Goal: Obtain resource: Download file/media

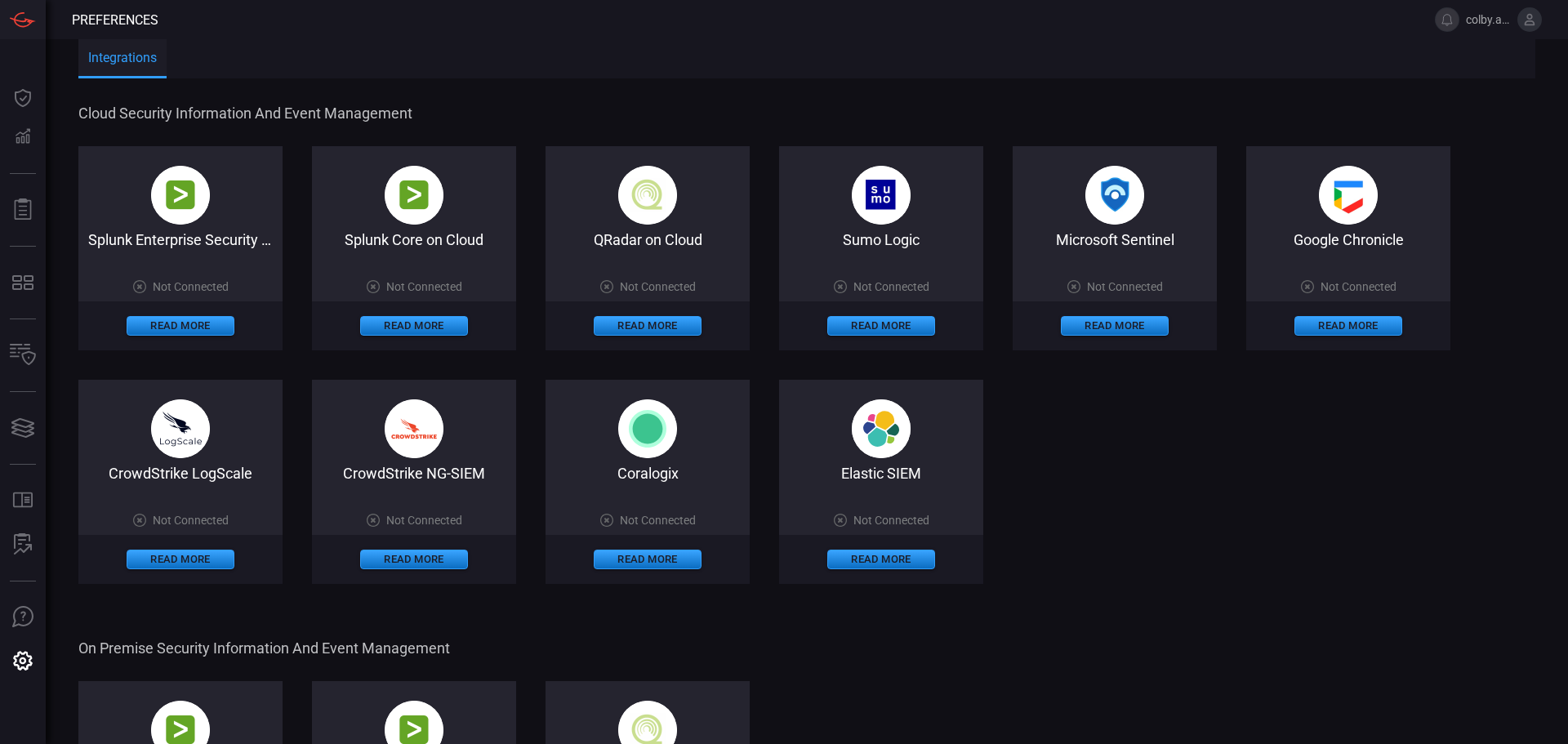
click at [1098, 313] on div "Read More" at bounding box center [1114, 325] width 204 height 49
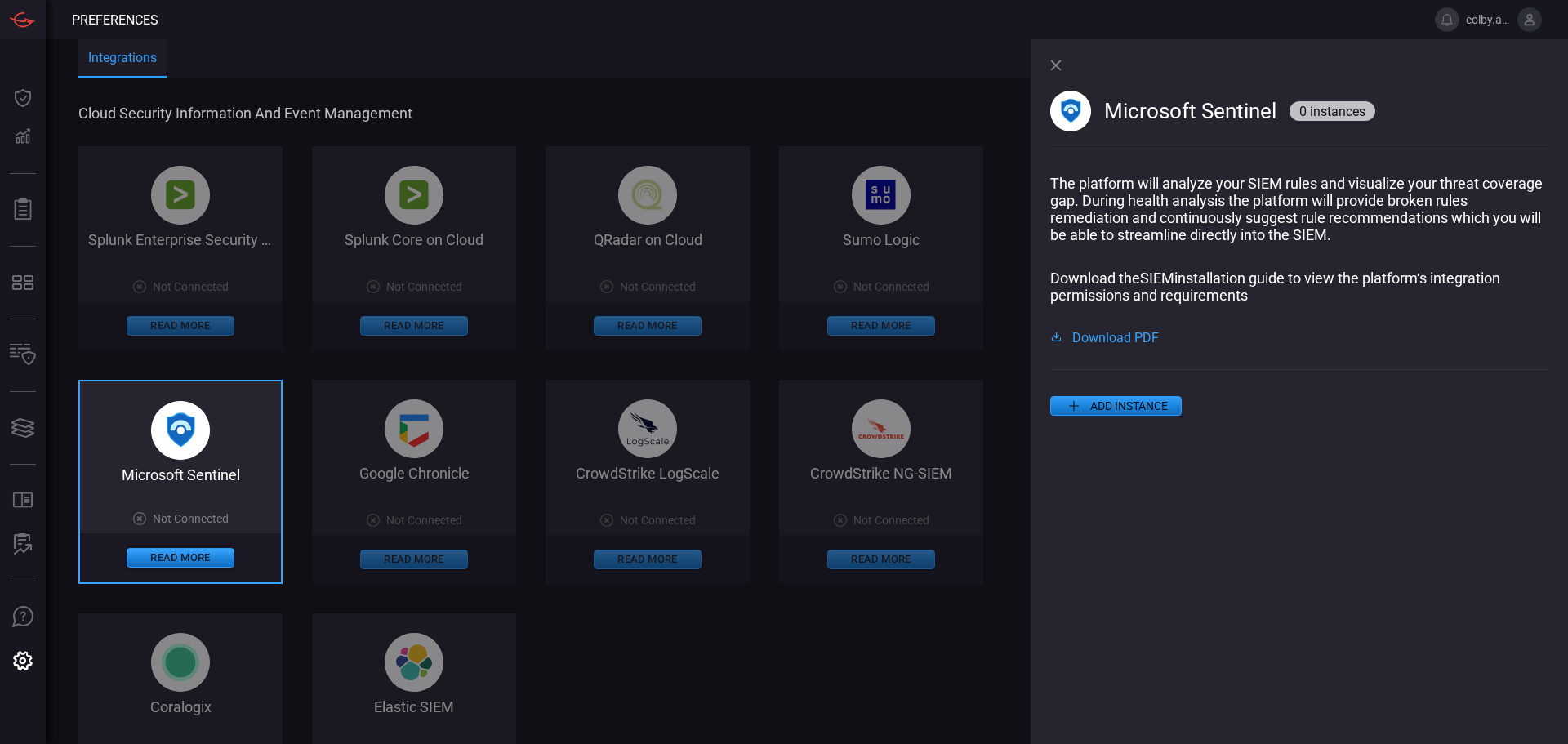
click at [1125, 338] on span "Download PDF" at bounding box center [1115, 337] width 87 height 13
drag, startPoint x: 467, startPoint y: 115, endPoint x: 435, endPoint y: 121, distance: 32.6
click at [467, 116] on span "Cloud Security Information and Event Management" at bounding box center [560, 113] width 964 height 17
click at [1056, 66] on icon at bounding box center [1056, 64] width 11 height 11
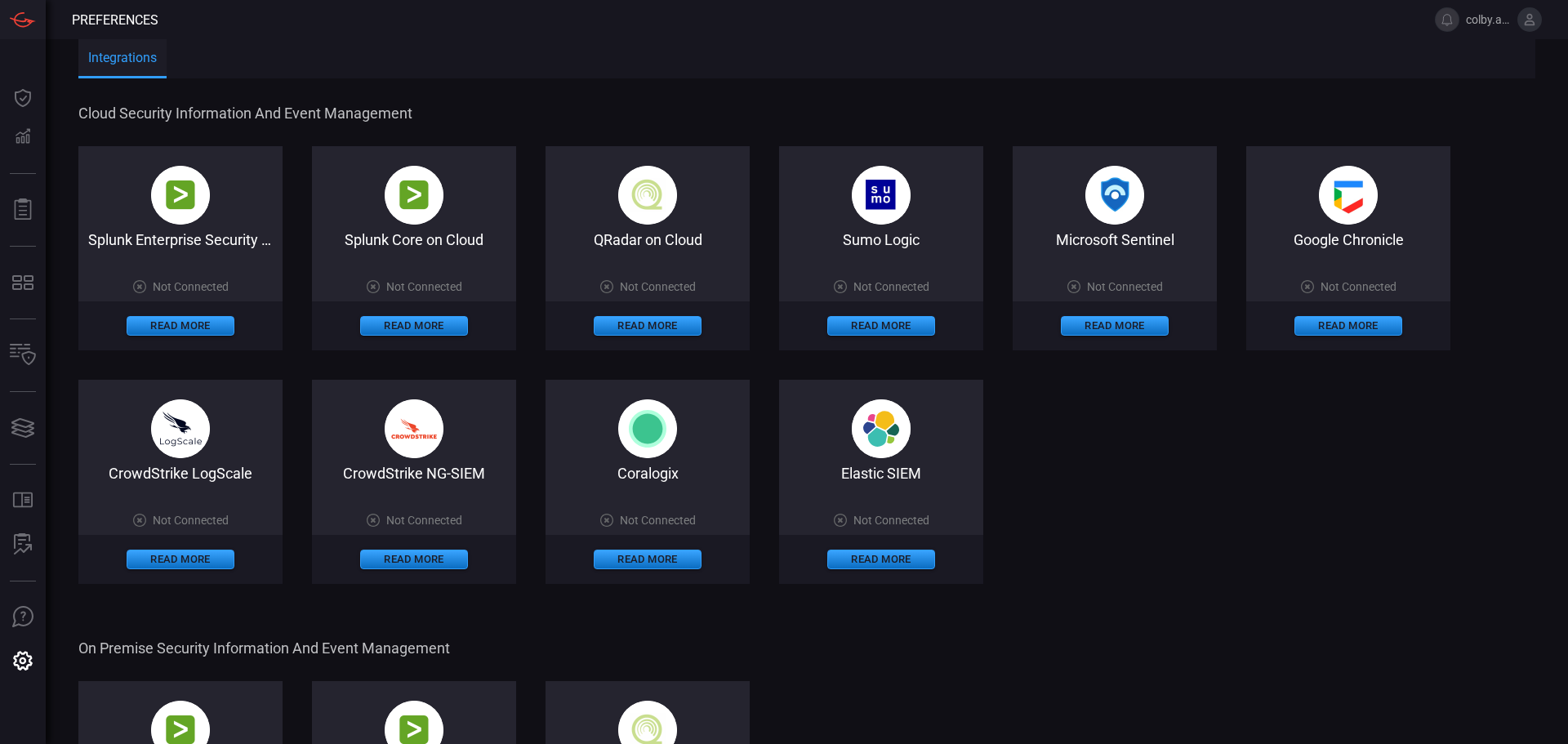
click at [205, 230] on div "Splunk Enterprise Security on Cloud Not Connected Read More" at bounding box center [180, 247] width 204 height 204
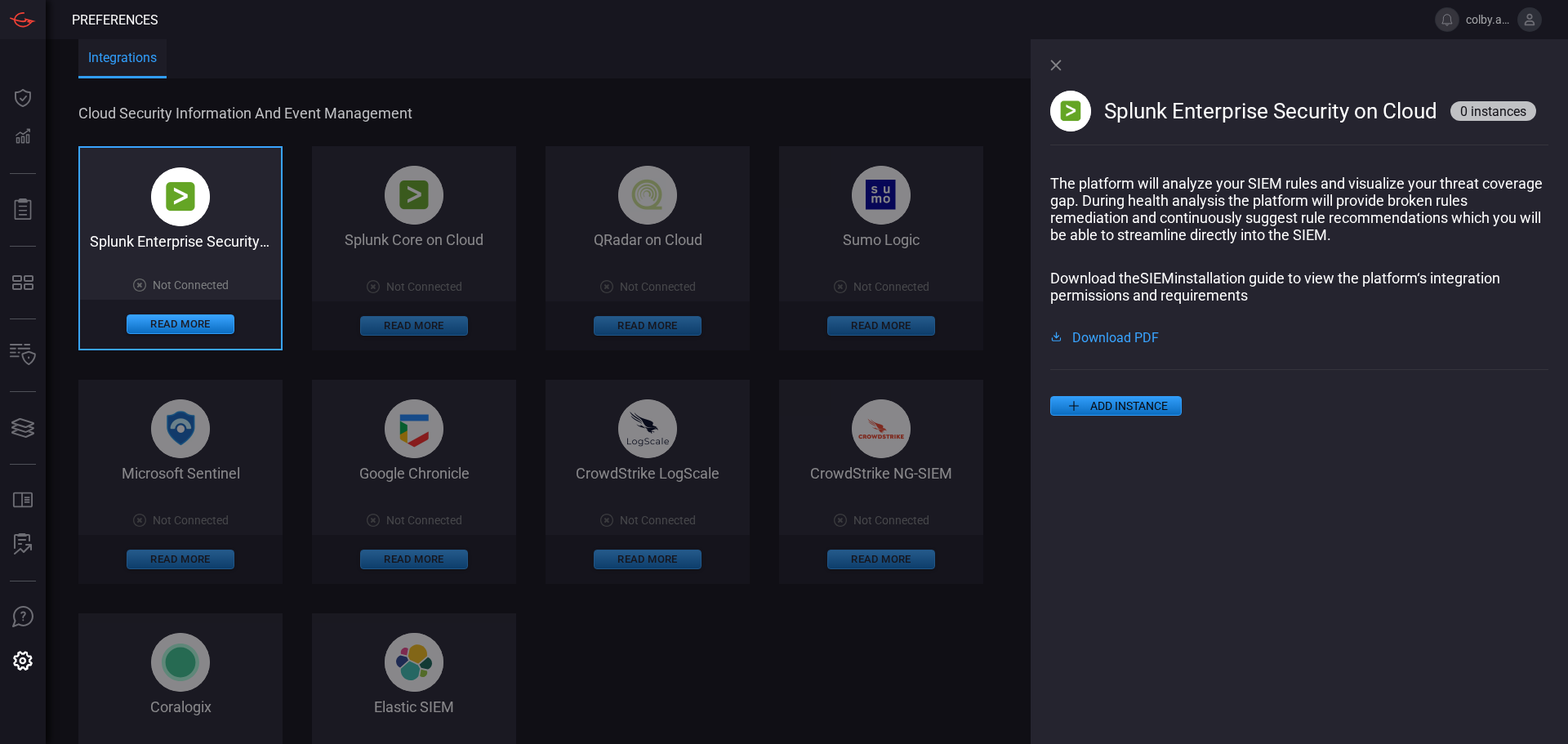
click at [1092, 343] on span "Download PDF" at bounding box center [1115, 337] width 87 height 13
click at [1052, 62] on icon at bounding box center [1056, 64] width 11 height 11
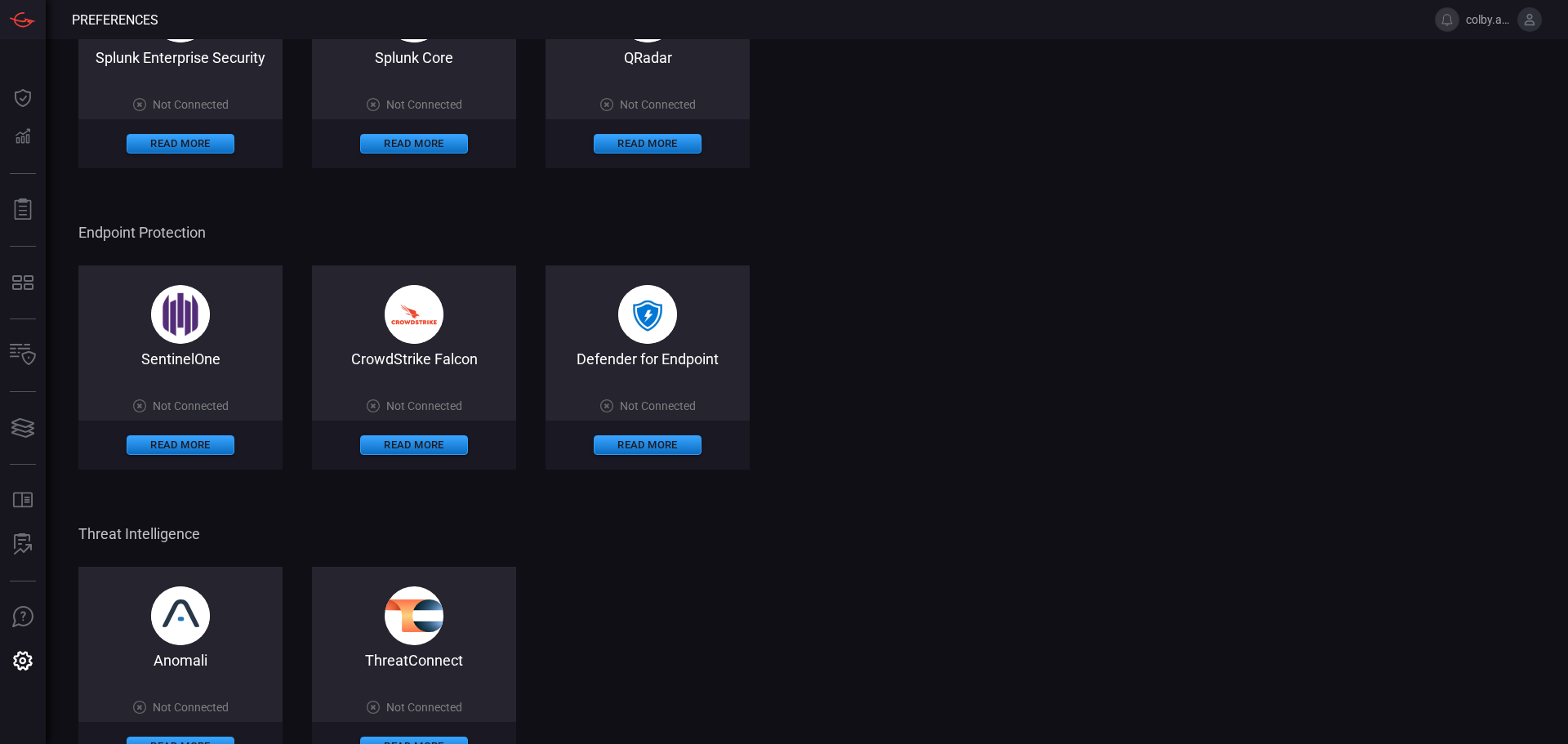
scroll to position [688, 0]
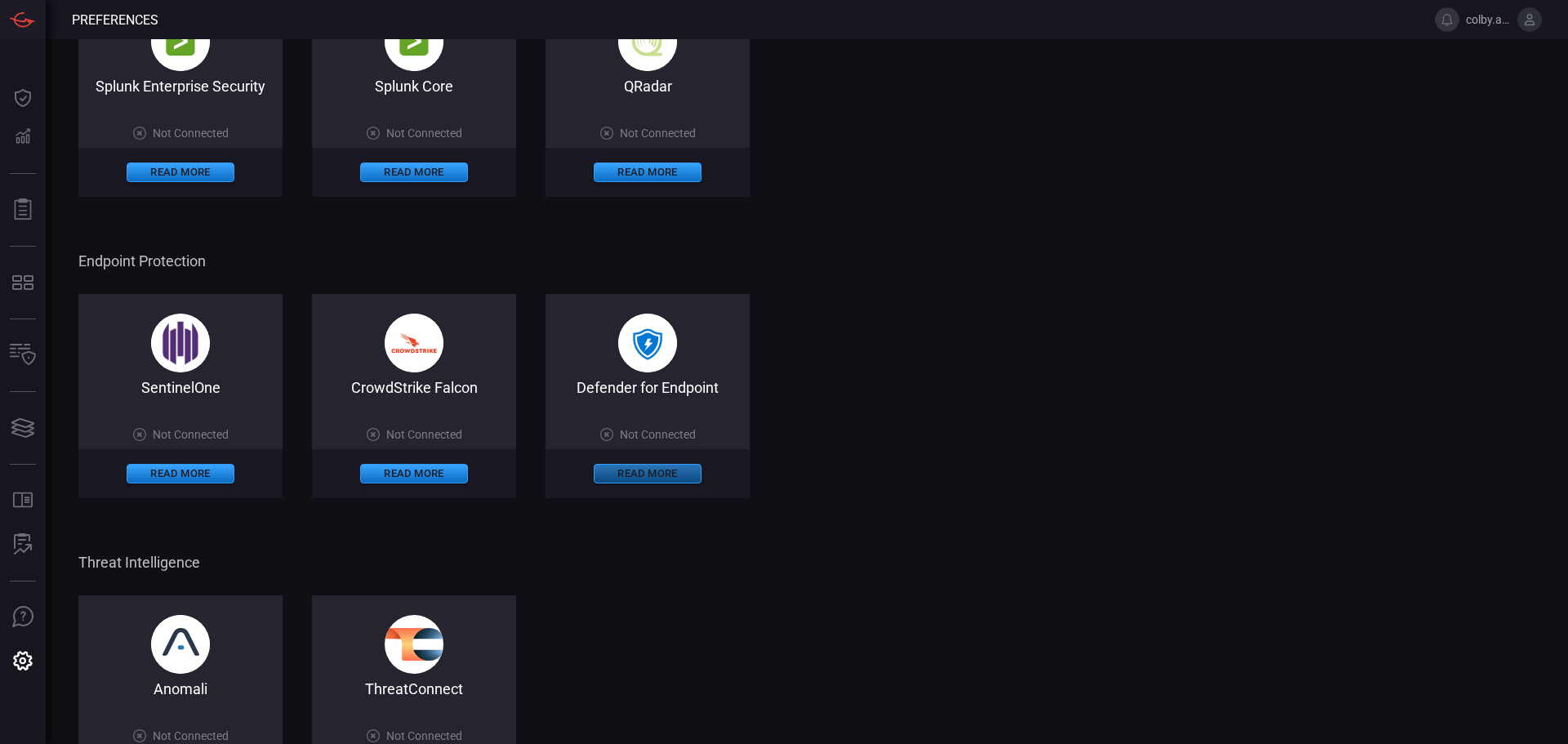
click at [645, 474] on button "Read More" at bounding box center [647, 473] width 108 height 20
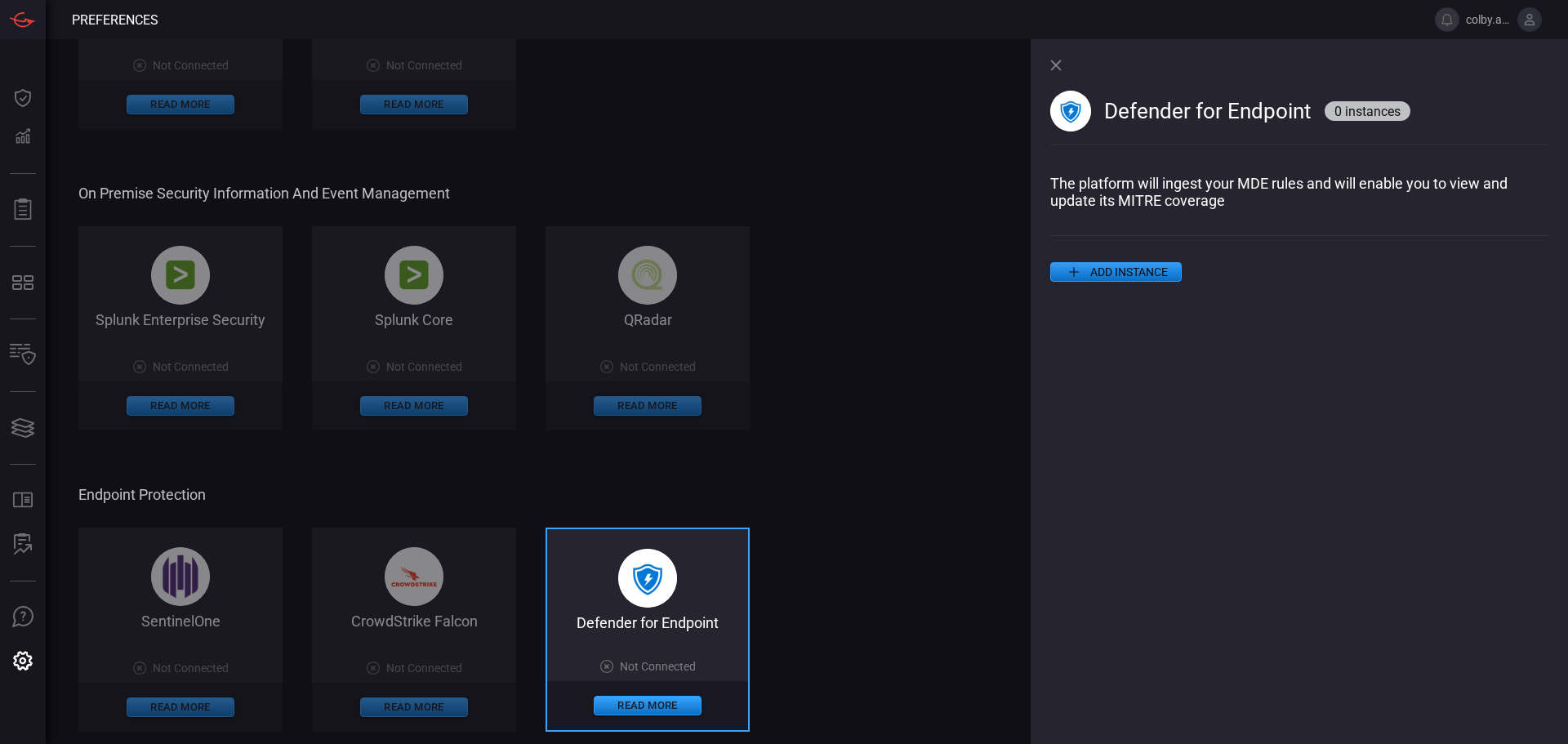
click at [961, 372] on div "Splunk Enterprise Security Not Connected Read More Splunk Core Not Connected Re…" at bounding box center [562, 327] width 967 height 204
click at [1102, 267] on button "ADD INSTANCE" at bounding box center [1116, 272] width 131 height 20
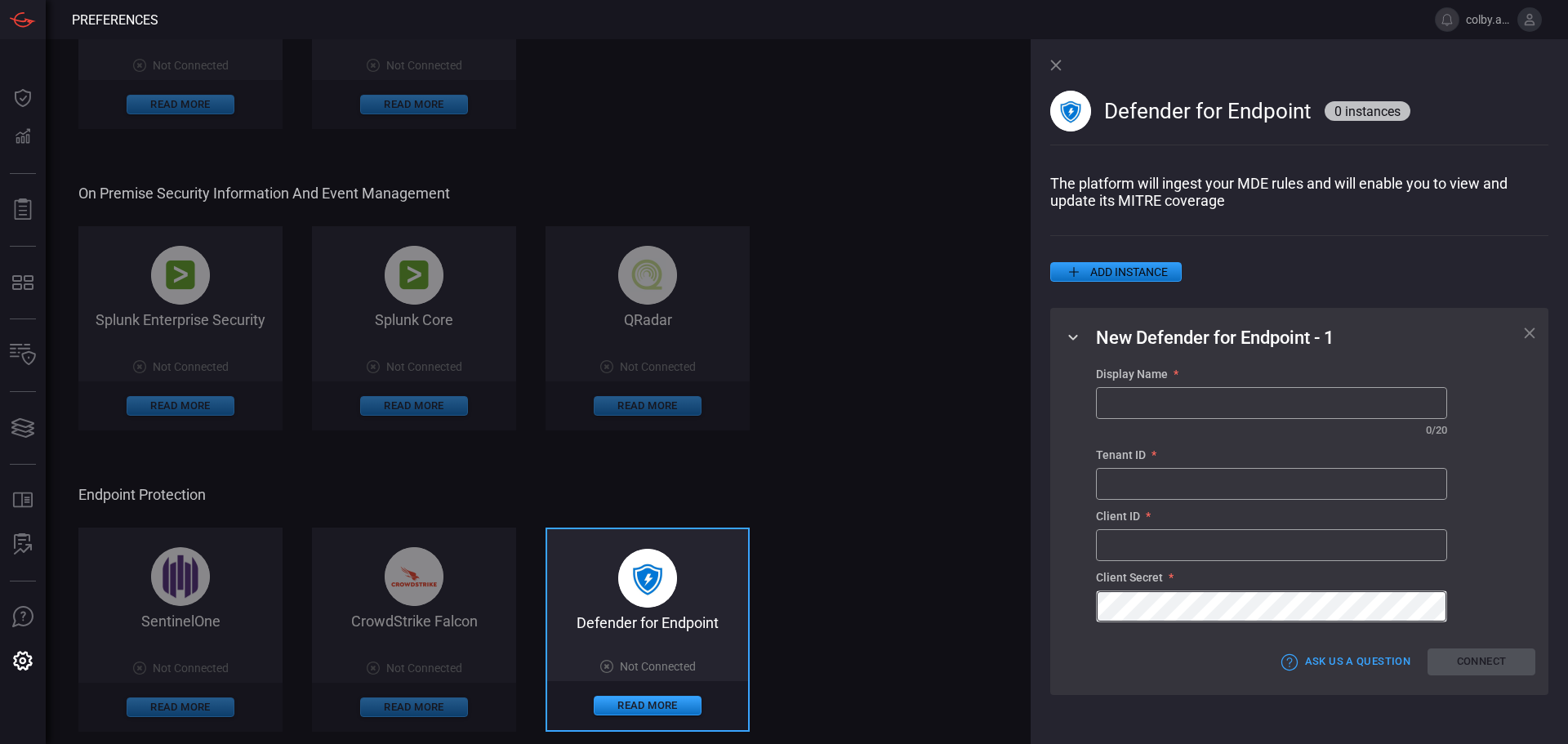
click at [994, 350] on div "Splunk Enterprise Security Not Connected Read More Splunk Core Not Connected Re…" at bounding box center [562, 327] width 967 height 204
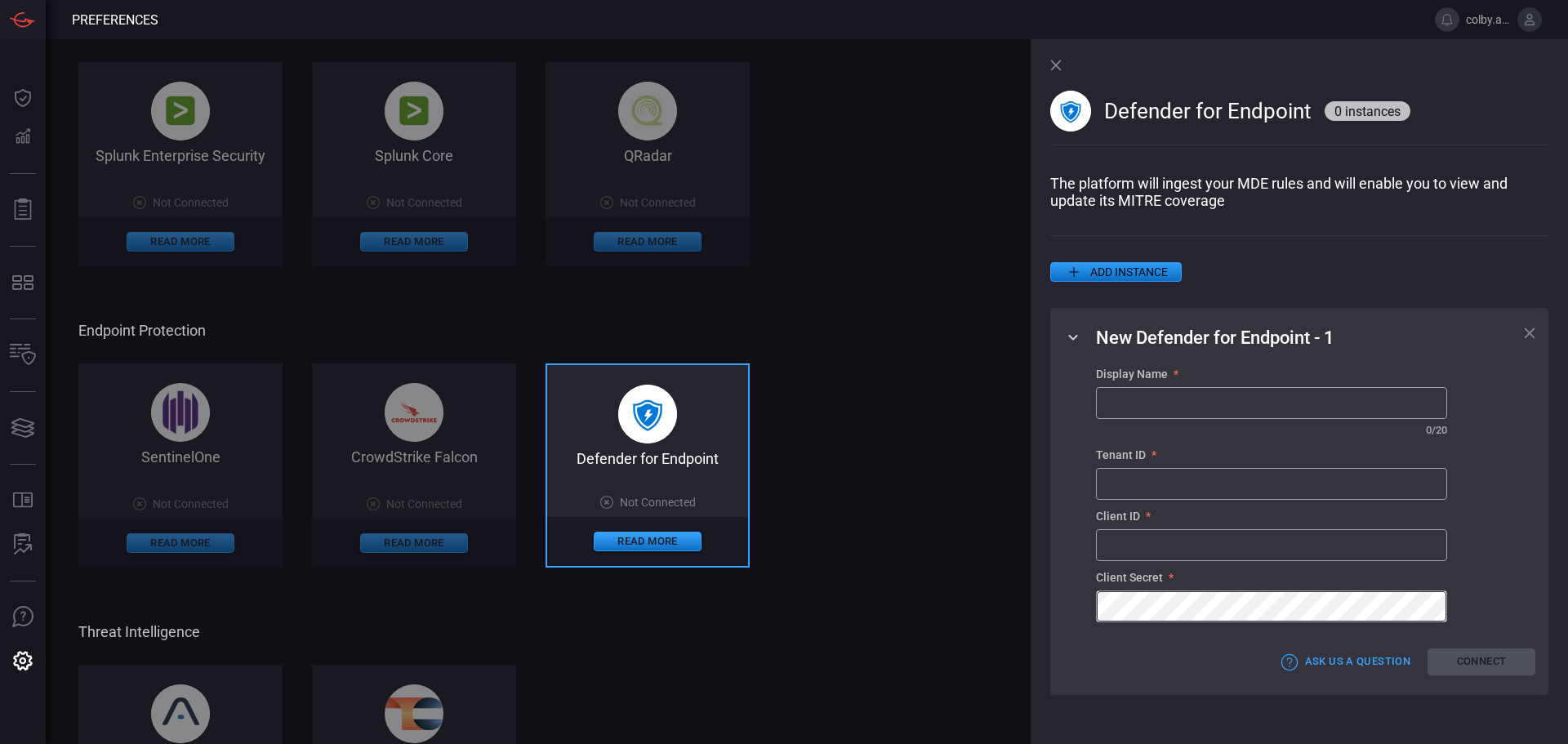
scroll to position [676, 0]
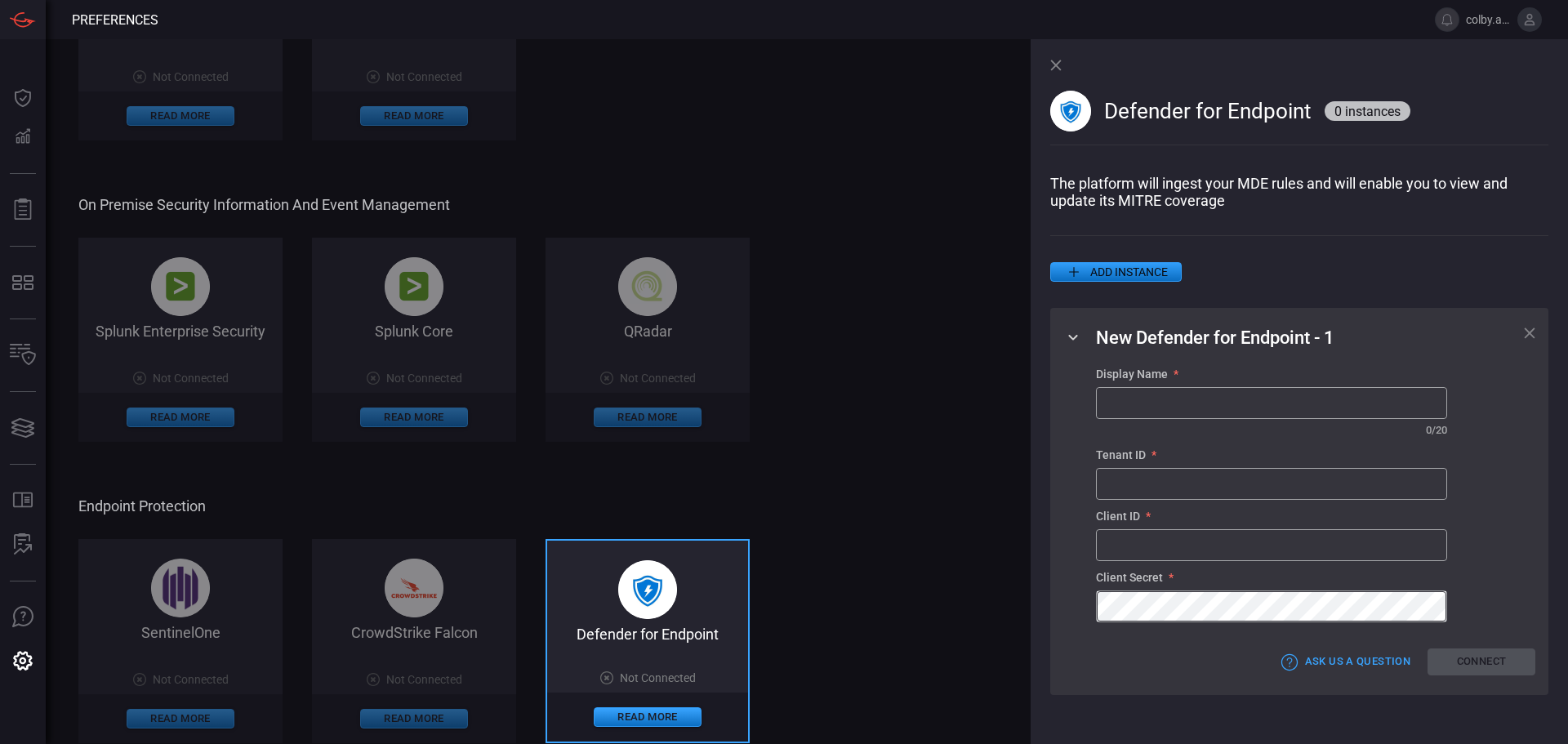
click at [1051, 67] on icon at bounding box center [1056, 65] width 12 height 12
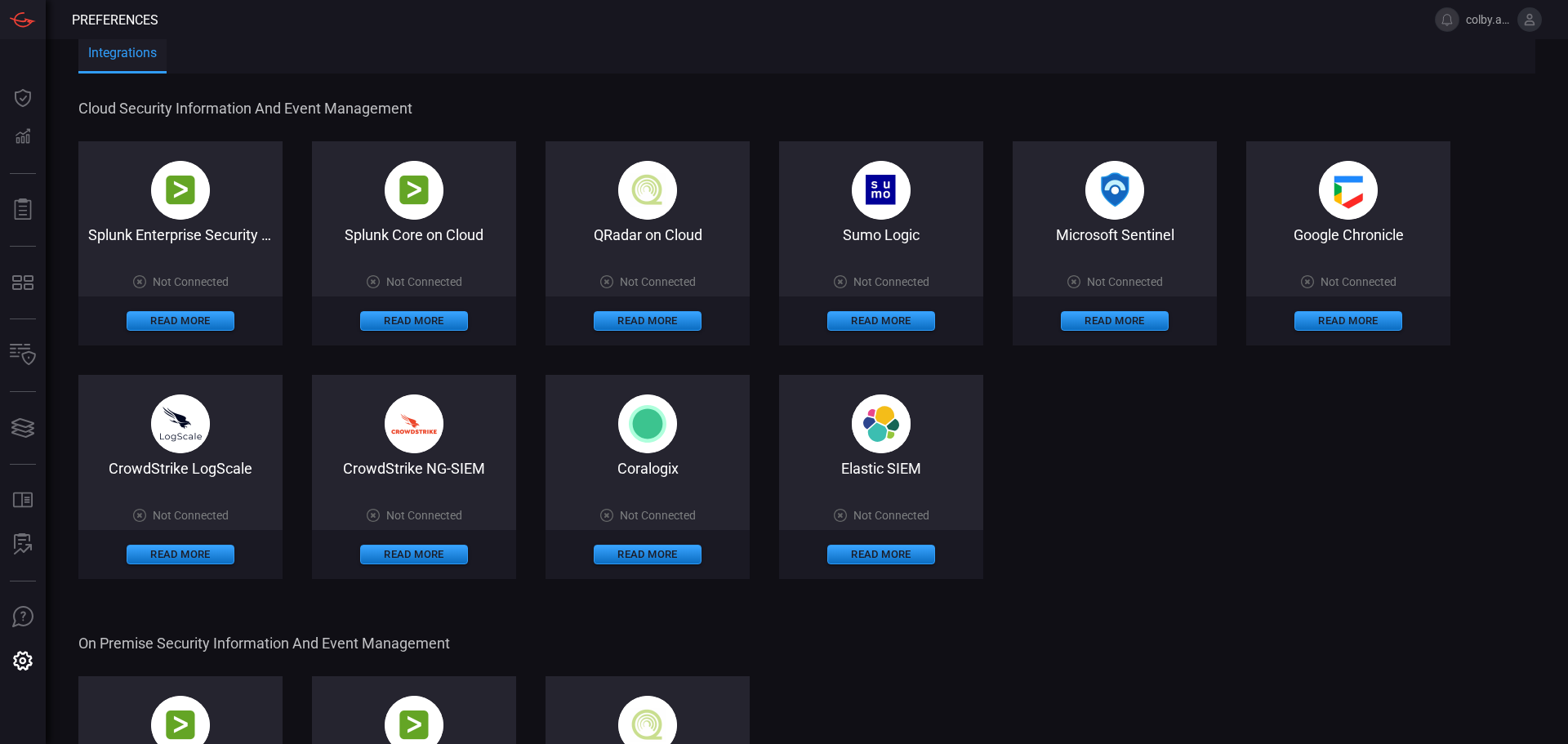
scroll to position [0, 0]
